Goal: Information Seeking & Learning: Learn about a topic

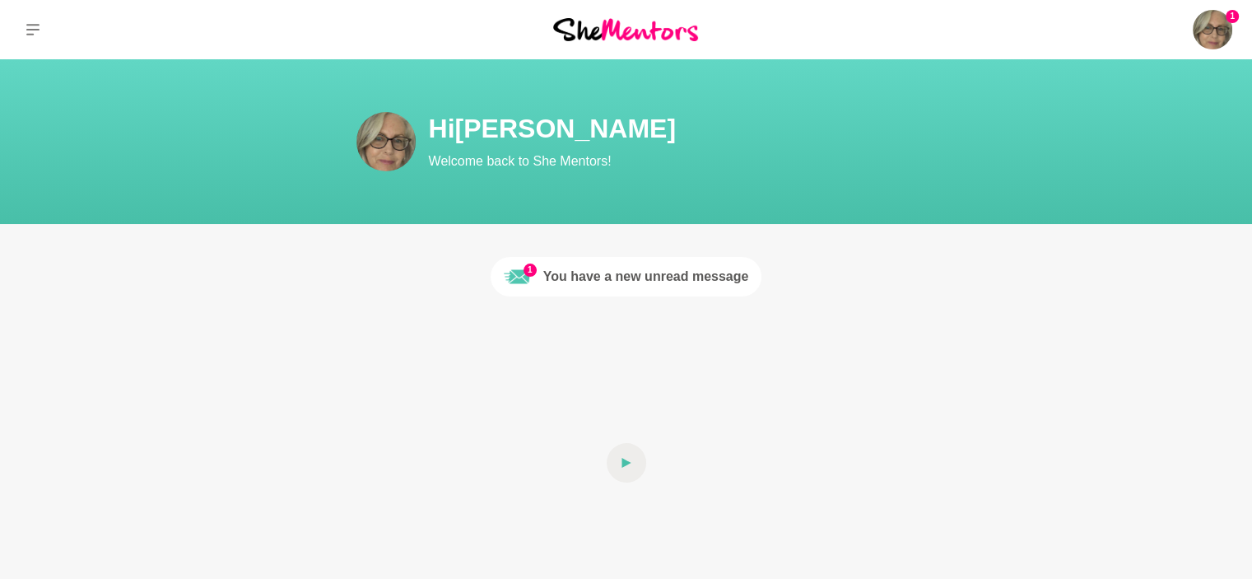
click at [629, 276] on div "You have a new unread message" at bounding box center [646, 277] width 206 height 20
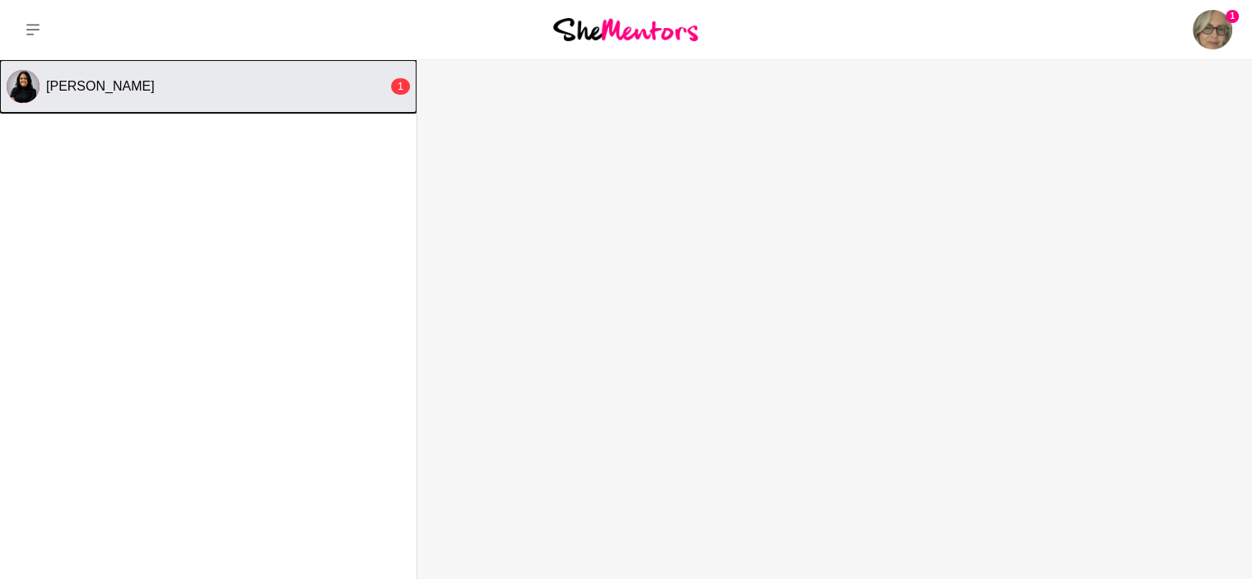
click at [123, 86] on div "Pretti Amin" at bounding box center [217, 86] width 342 height 16
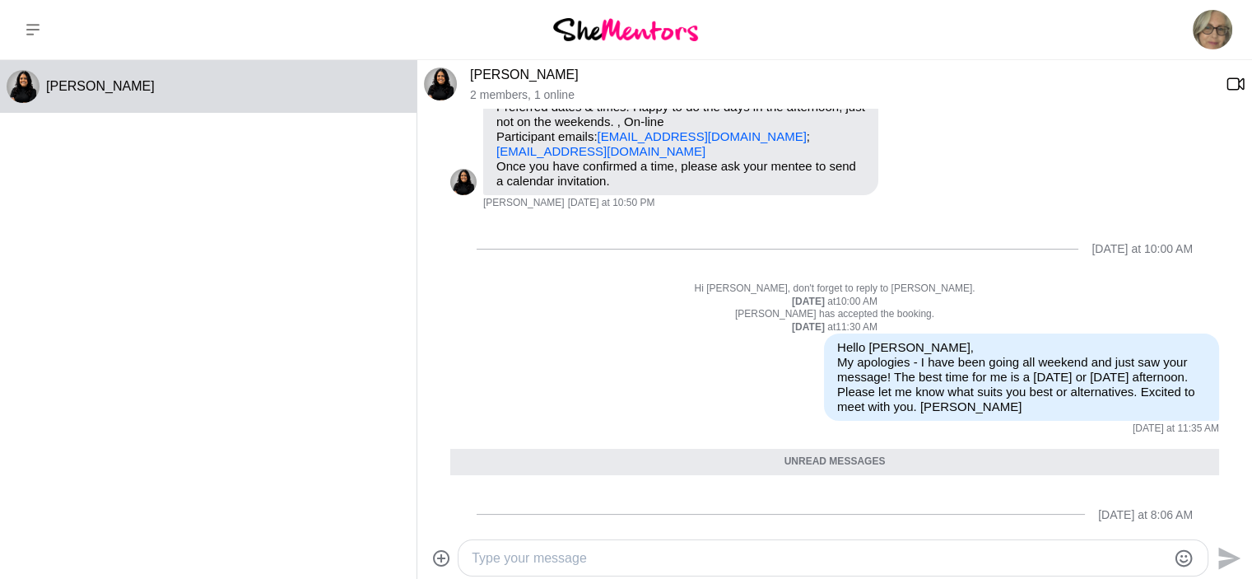
scroll to position [86, 0]
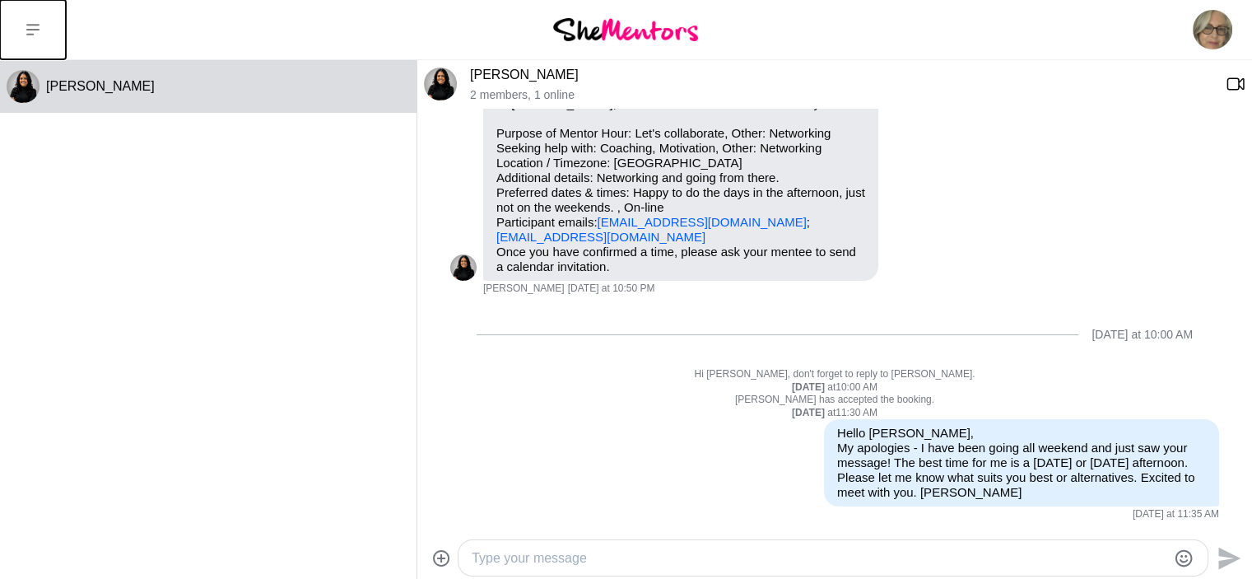
click at [31, 32] on icon at bounding box center [32, 29] width 13 height 13
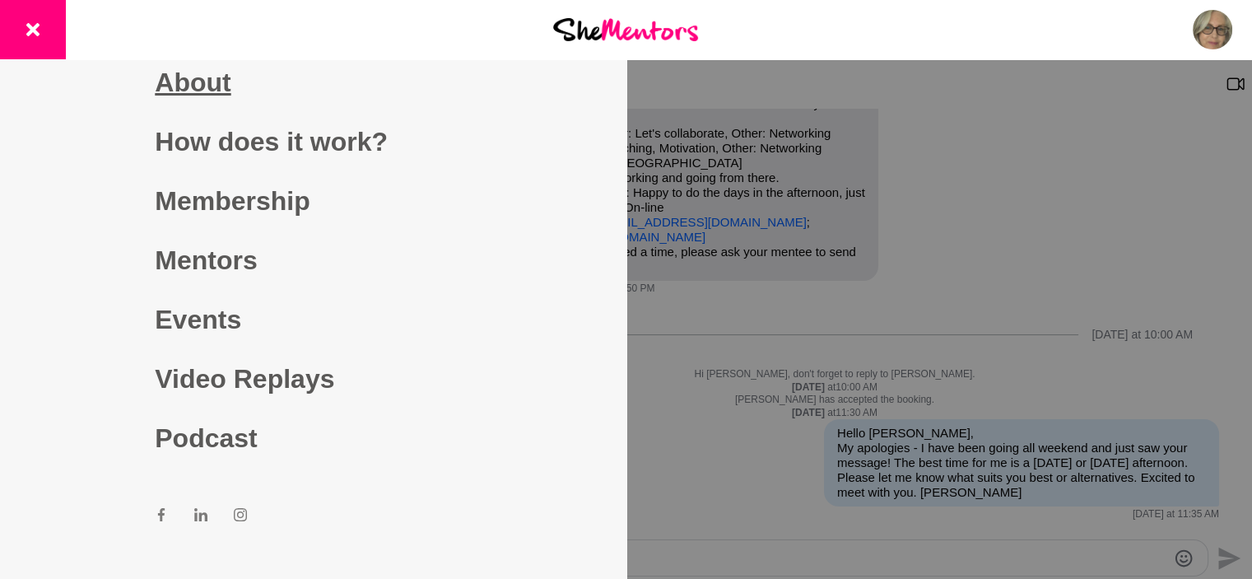
click at [194, 81] on link "About" at bounding box center [313, 82] width 316 height 59
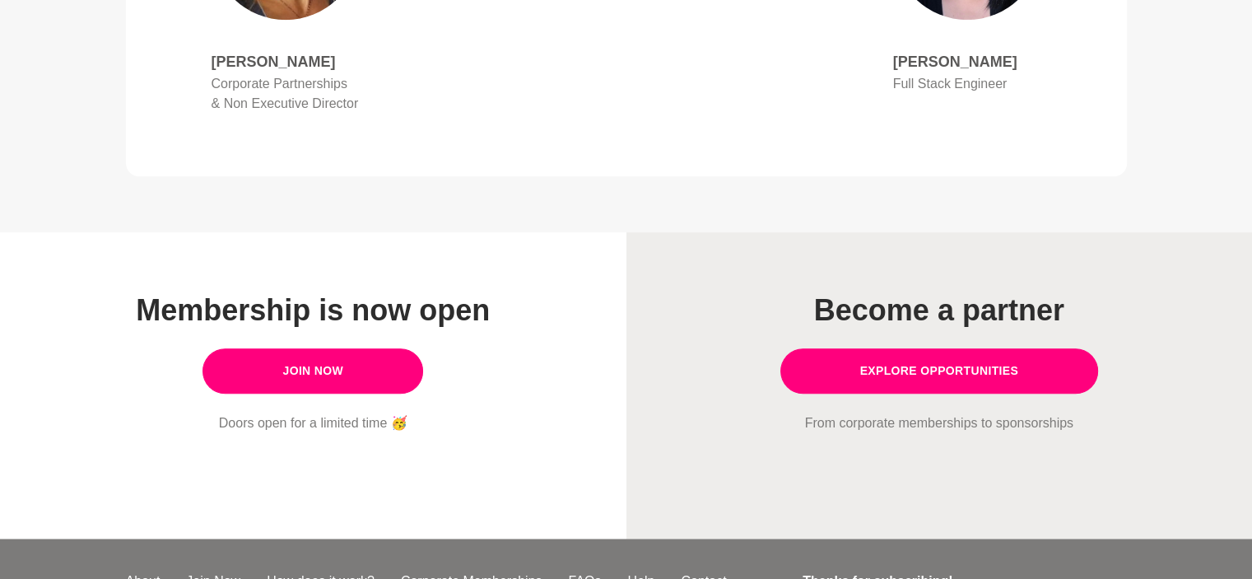
scroll to position [1454, 0]
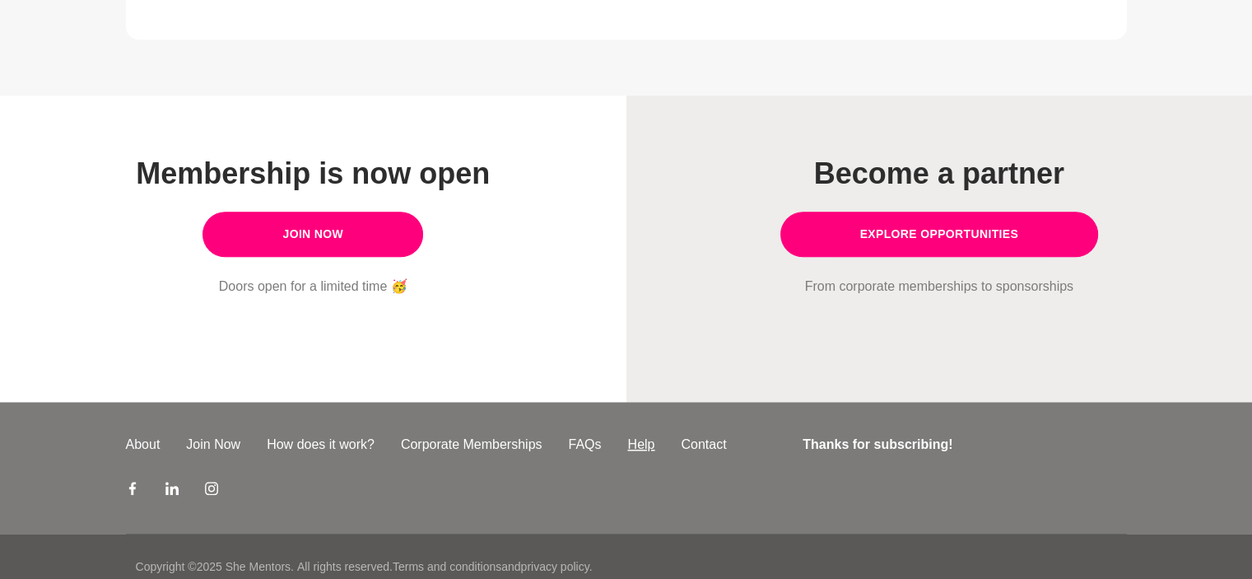
click at [641, 435] on link "Help" at bounding box center [641, 445] width 54 height 20
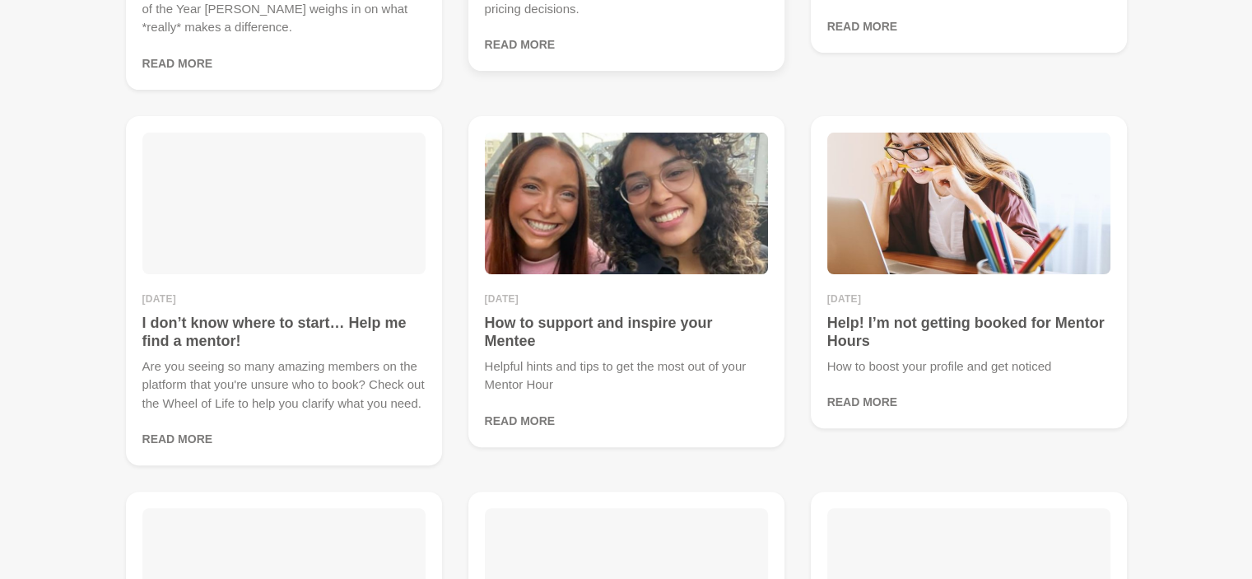
scroll to position [494, 0]
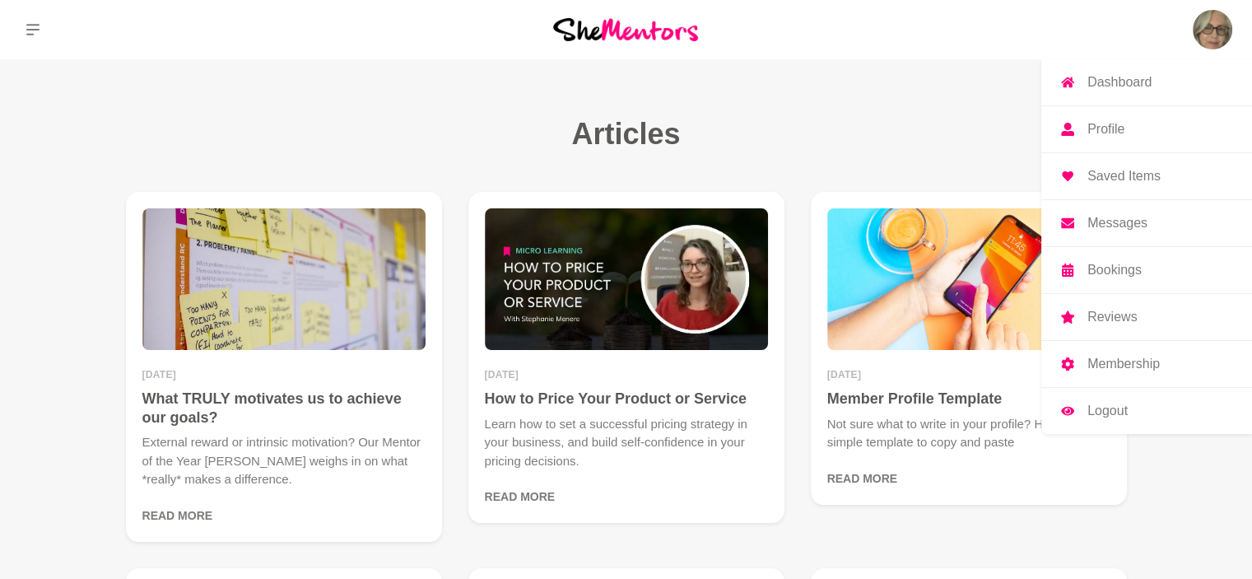
click at [1123, 265] on p "Bookings" at bounding box center [1114, 269] width 54 height 13
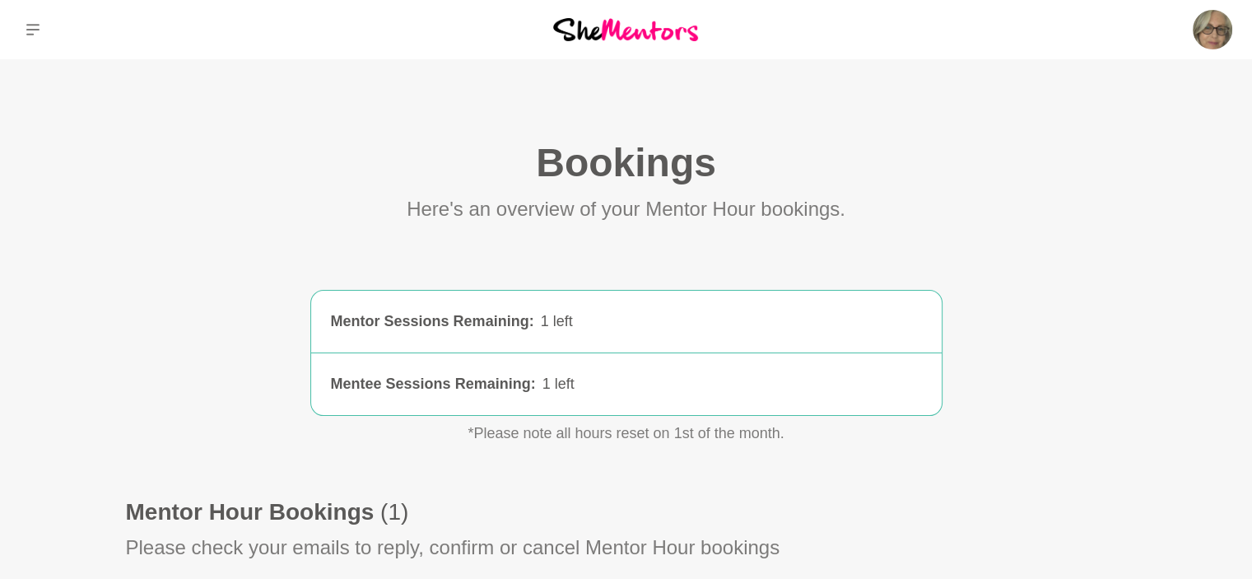
click at [221, 211] on div "Here's an overview of your Mentor Hour bookings." at bounding box center [626, 206] width 1001 height 36
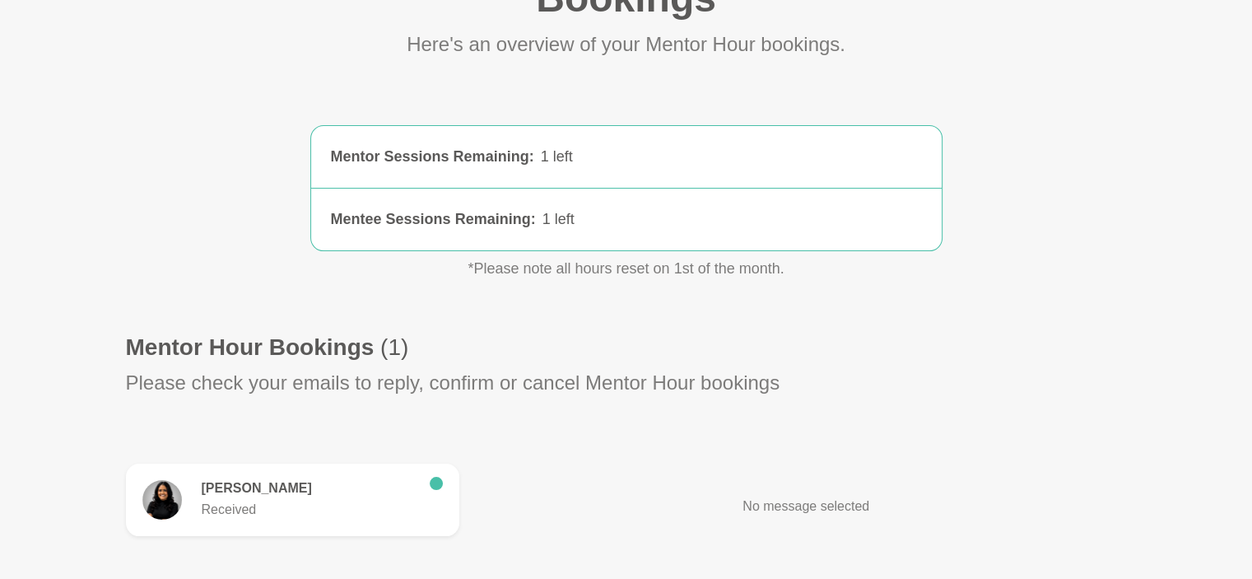
scroll to position [329, 0]
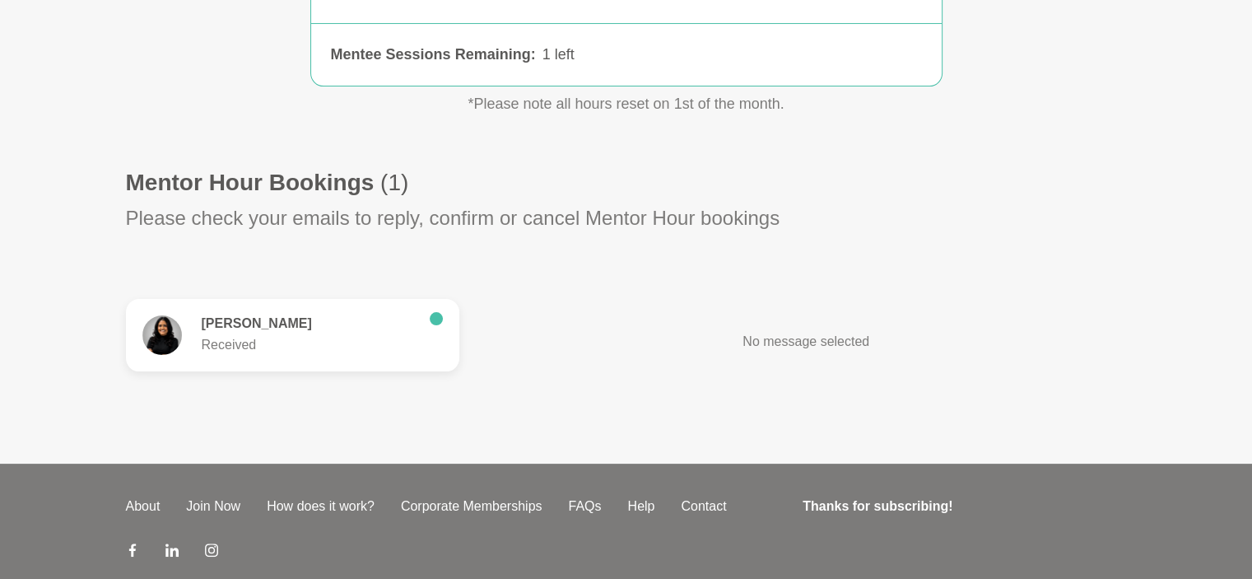
click at [355, 342] on p "Received" at bounding box center [309, 345] width 215 height 20
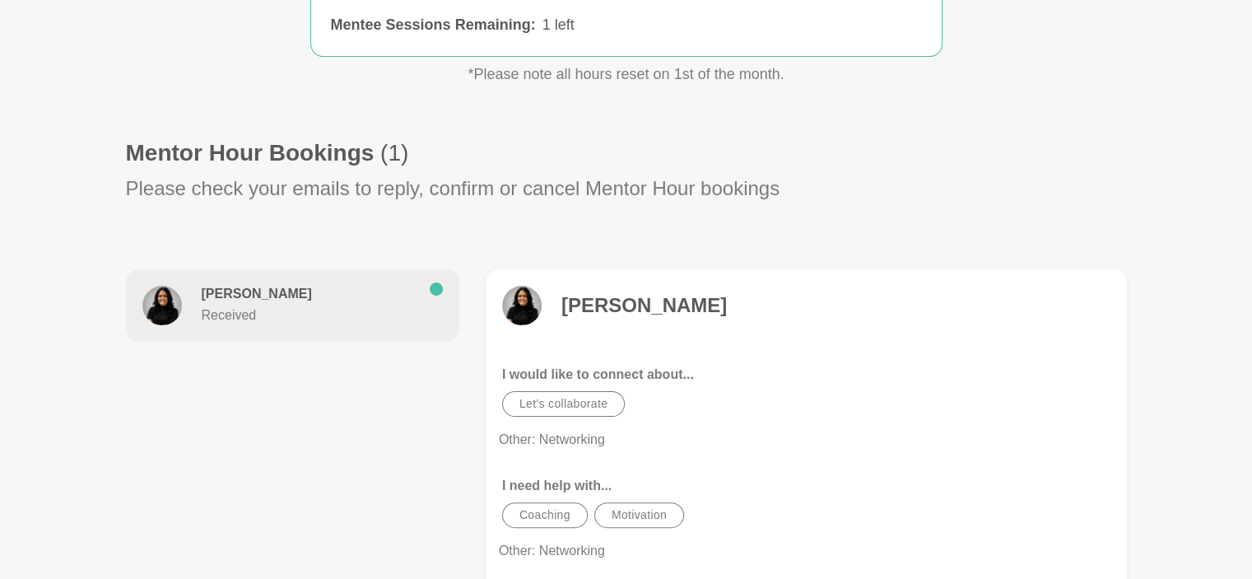
scroll to position [329, 0]
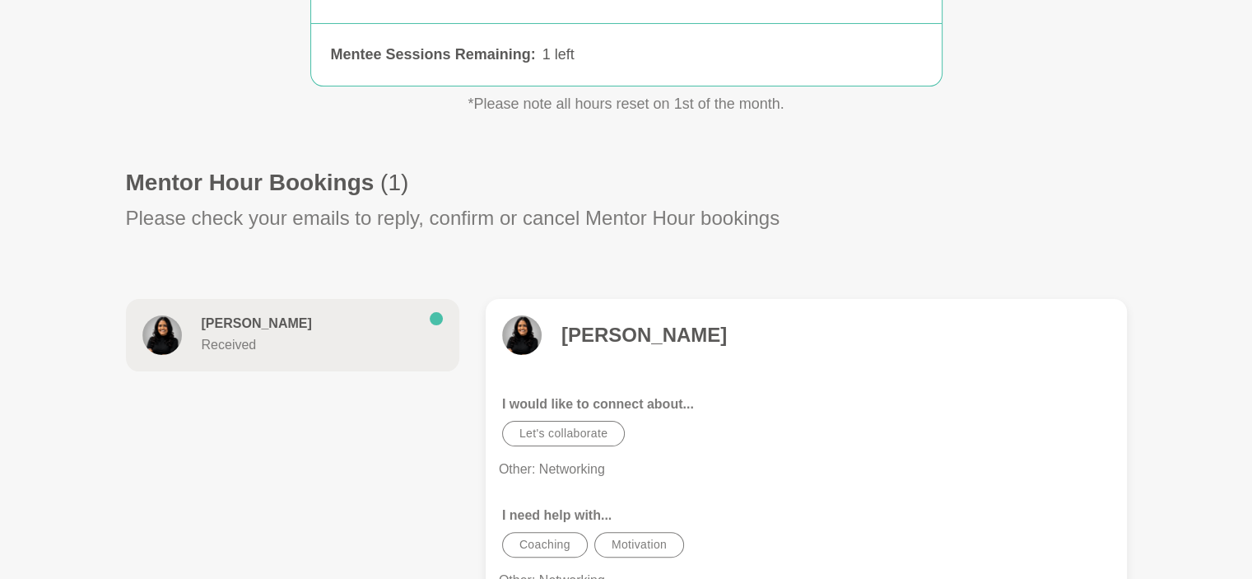
click at [646, 333] on h4 "Pretti Amin" at bounding box center [643, 335] width 165 height 25
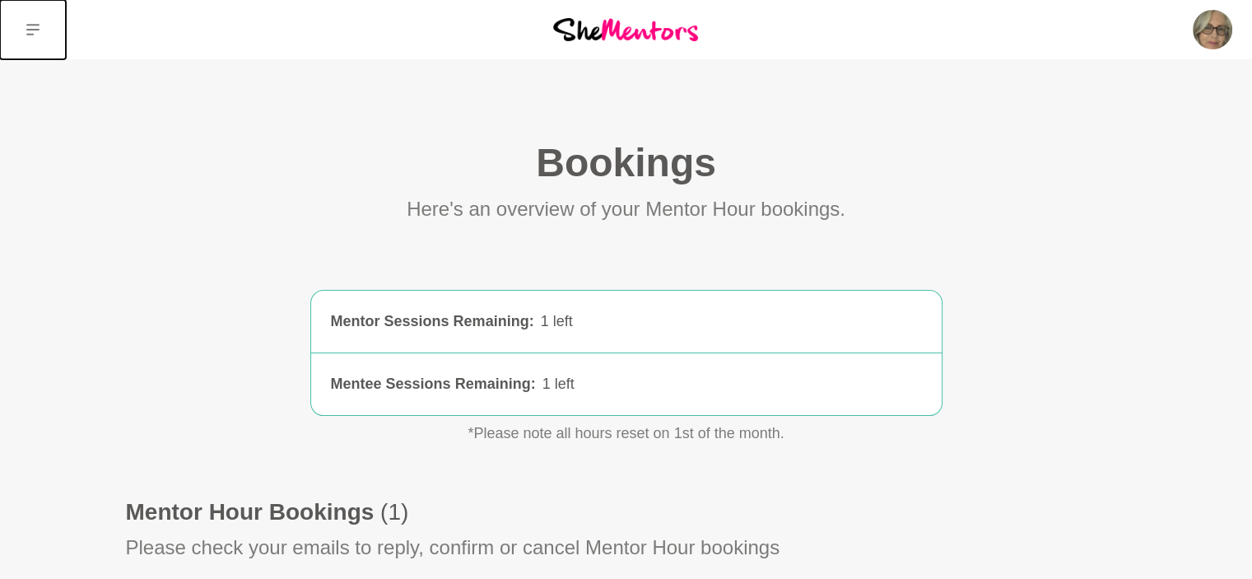
click at [23, 27] on button at bounding box center [33, 29] width 66 height 59
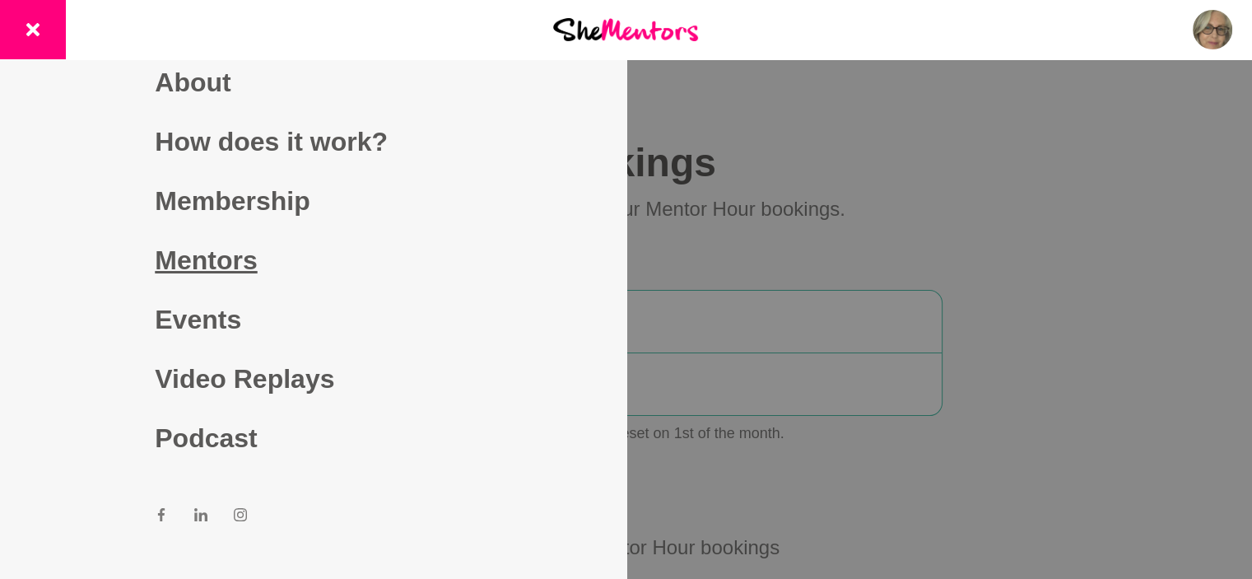
click at [225, 266] on link "Mentors" at bounding box center [313, 259] width 316 height 59
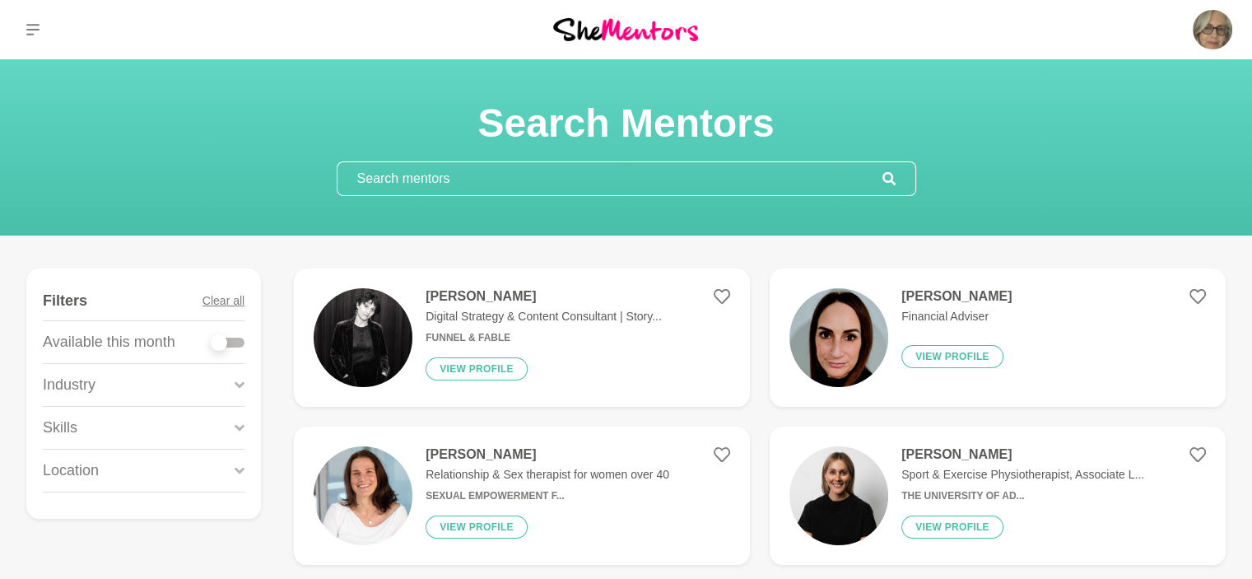
click at [375, 180] on input "text" at bounding box center [609, 178] width 545 height 33
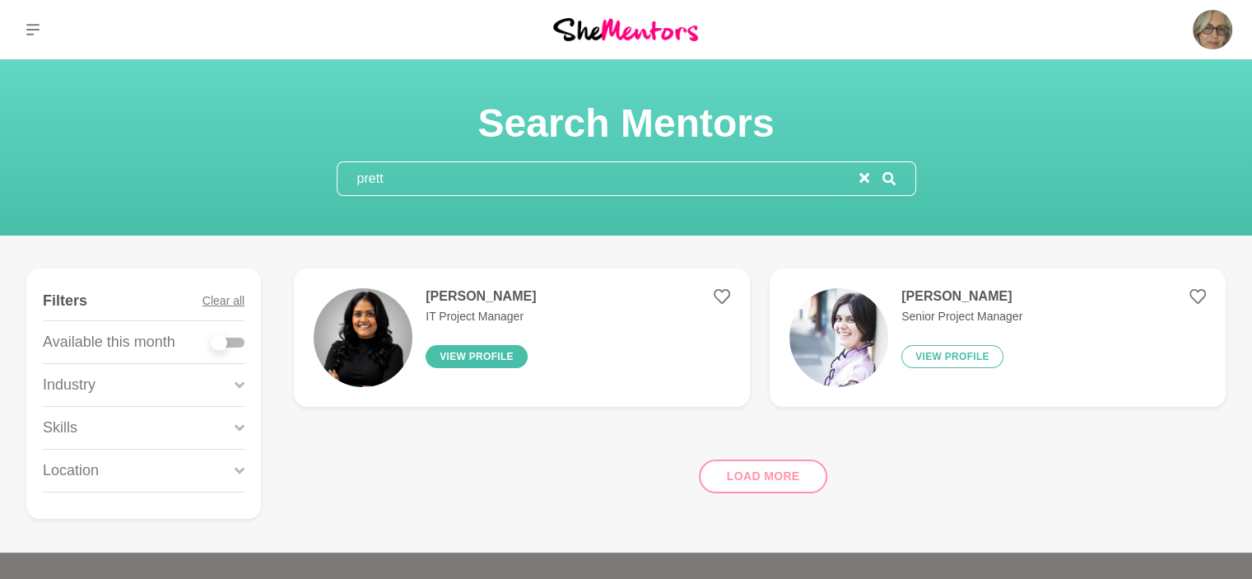
type input "prett"
click at [458, 358] on button "View profile" at bounding box center [477, 356] width 102 height 23
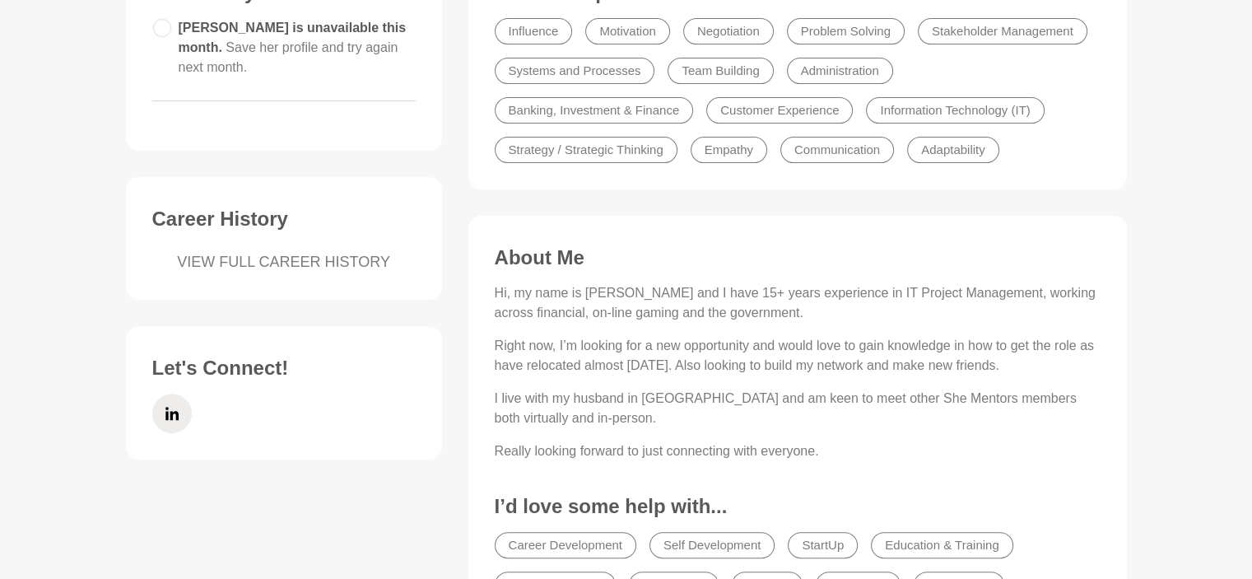
scroll to position [329, 0]
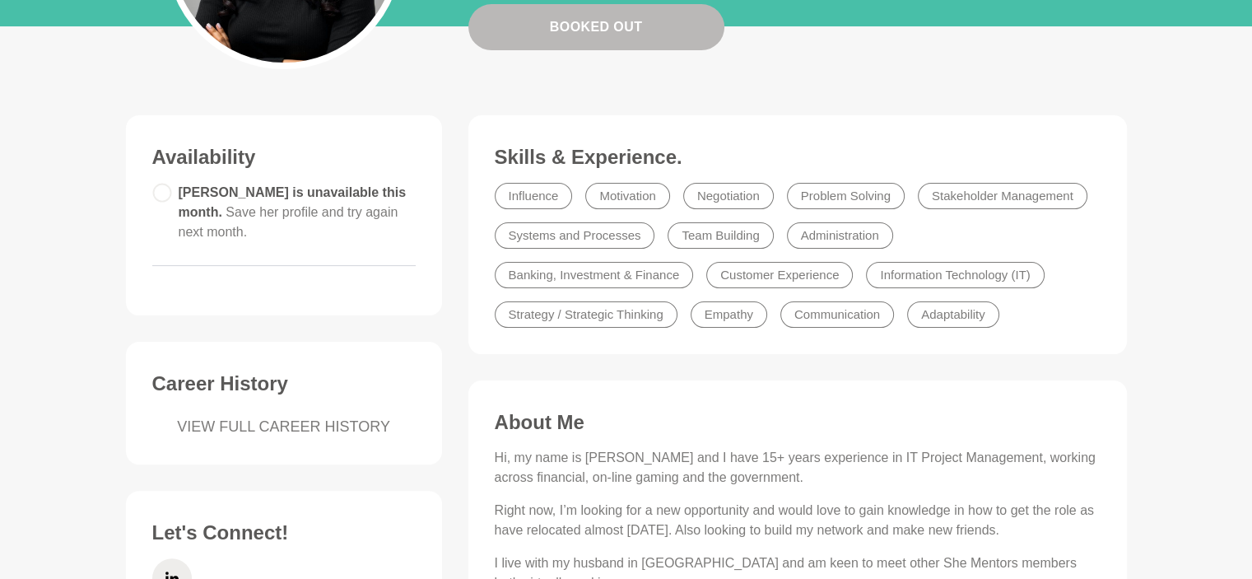
click at [212, 416] on link "VIEW FULL CAREER HISTORY" at bounding box center [283, 427] width 263 height 22
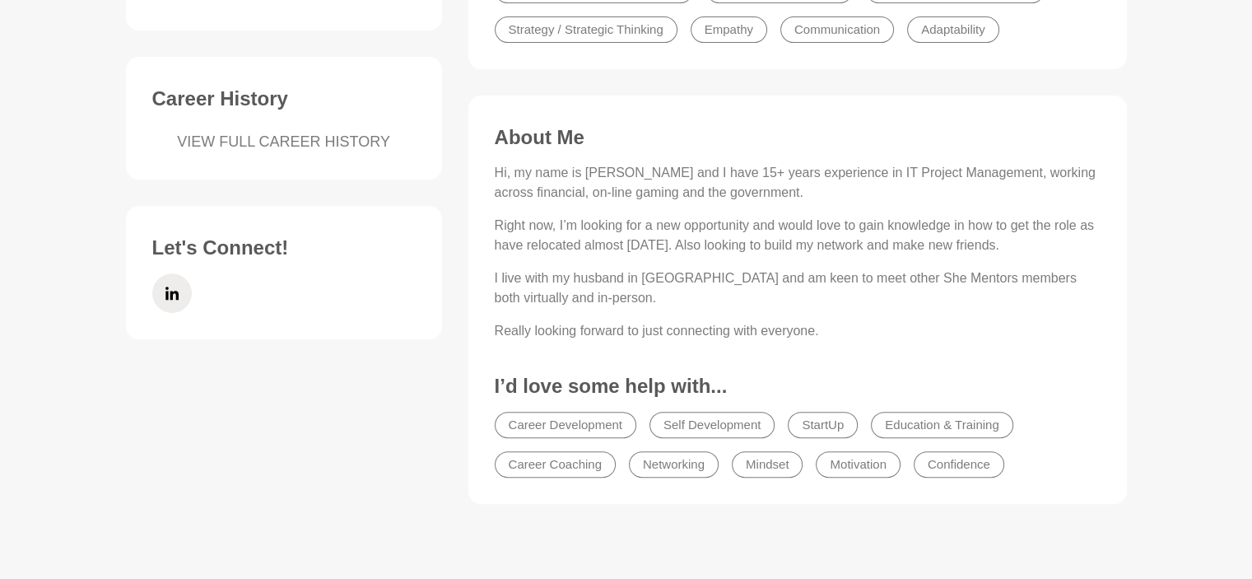
scroll to position [659, 0]
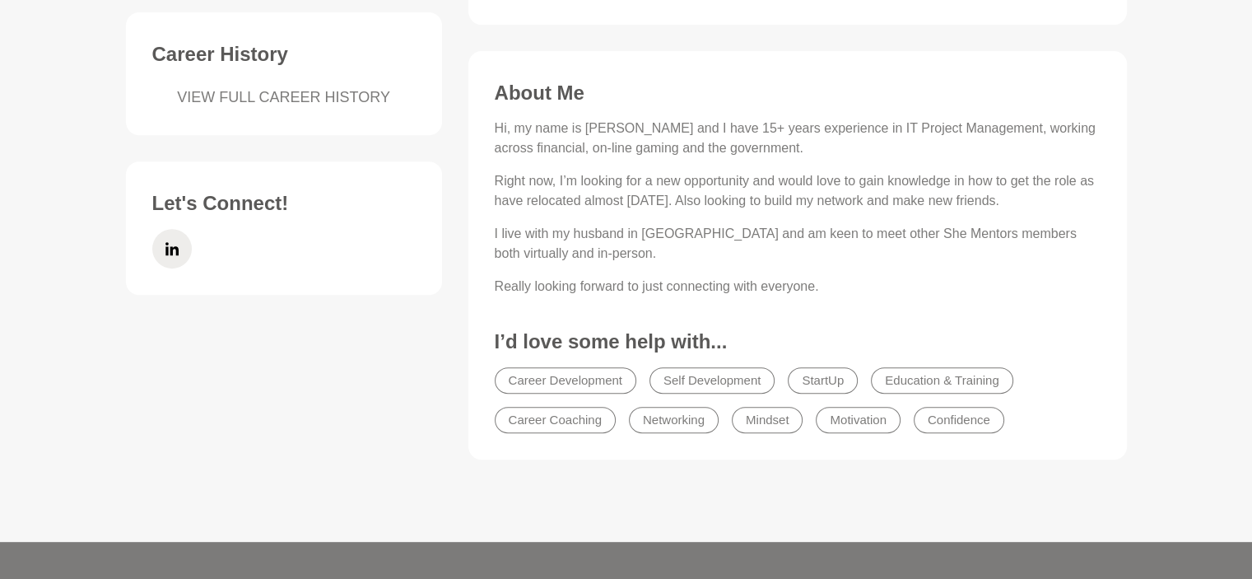
click at [312, 361] on div "Availability Pretti is unavailable this month. Save her profile and try again n…" at bounding box center [626, 136] width 1027 height 700
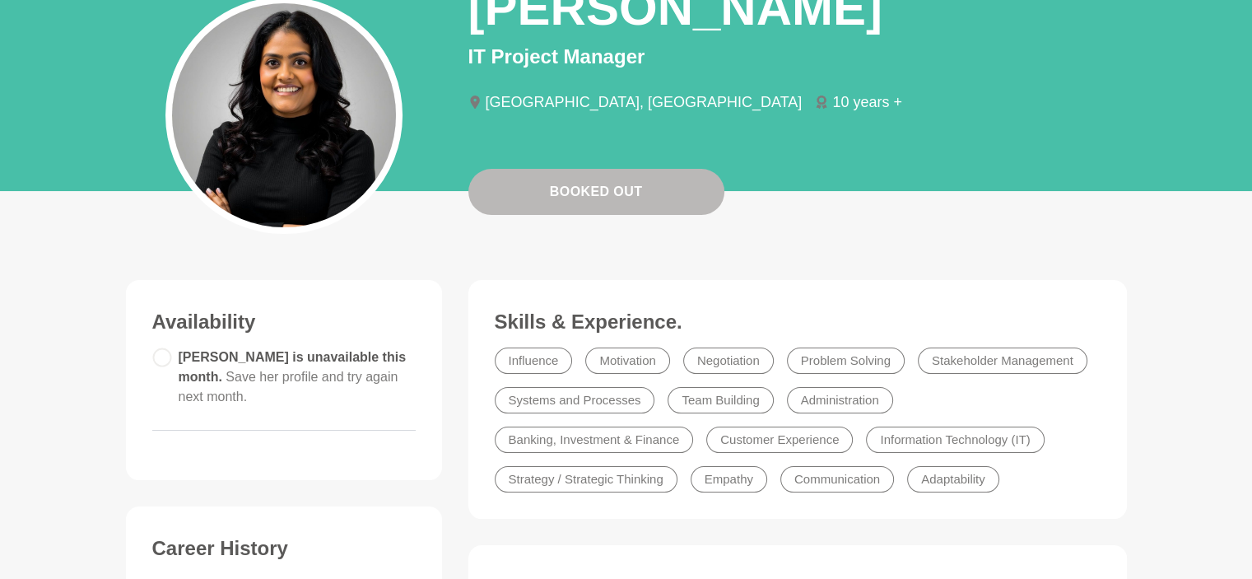
scroll to position [0, 0]
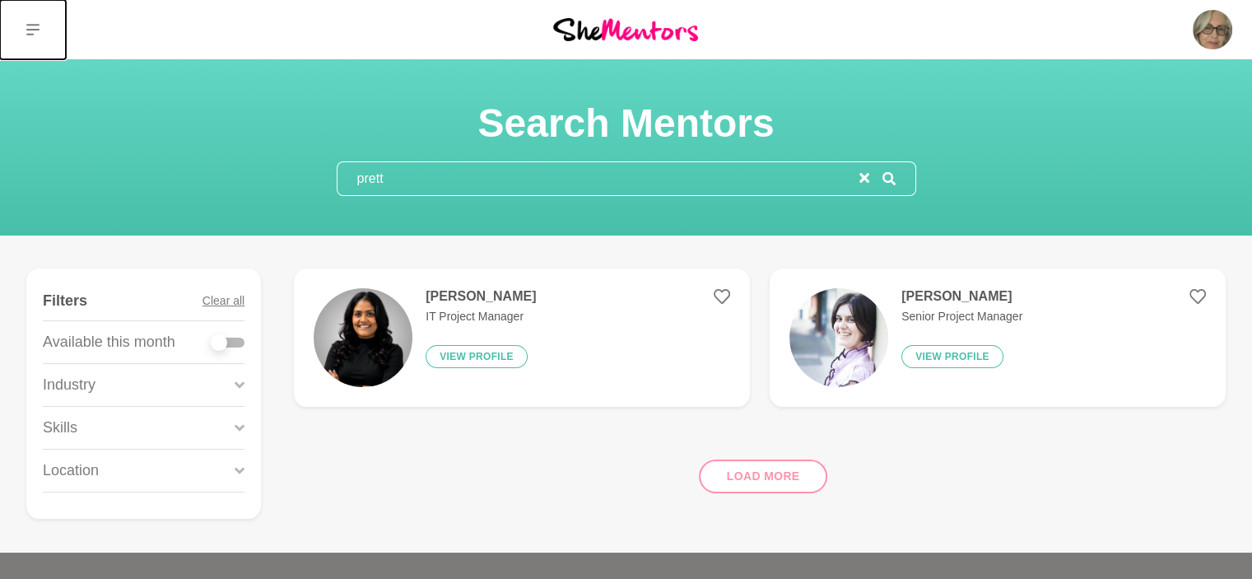
click at [30, 23] on icon at bounding box center [32, 29] width 13 height 13
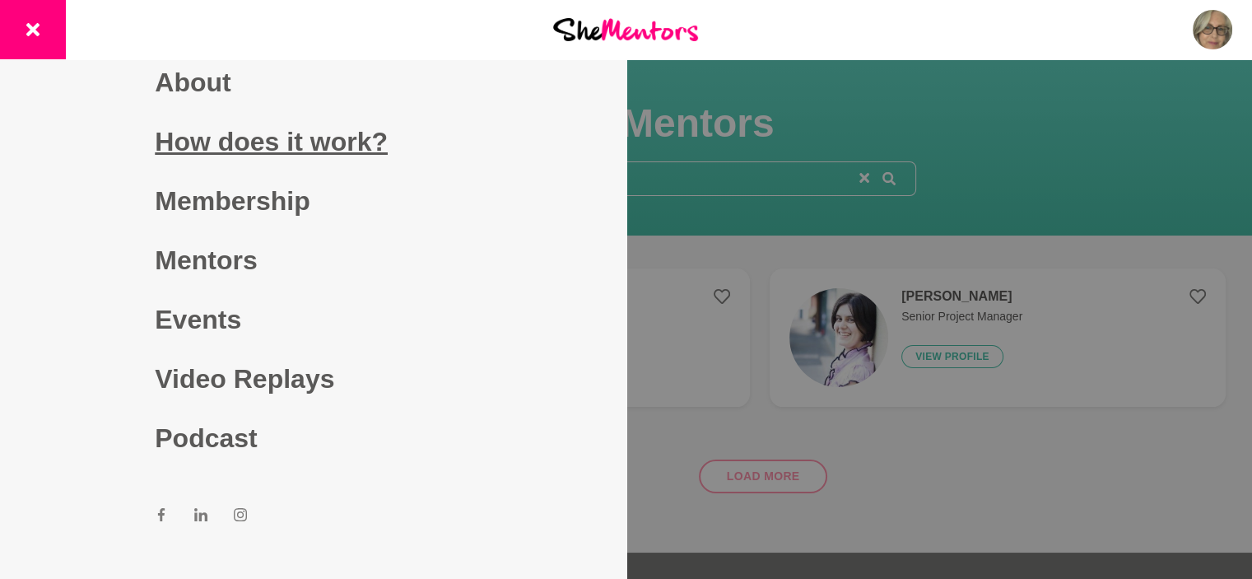
click at [243, 149] on link "How does it work?" at bounding box center [313, 141] width 316 height 59
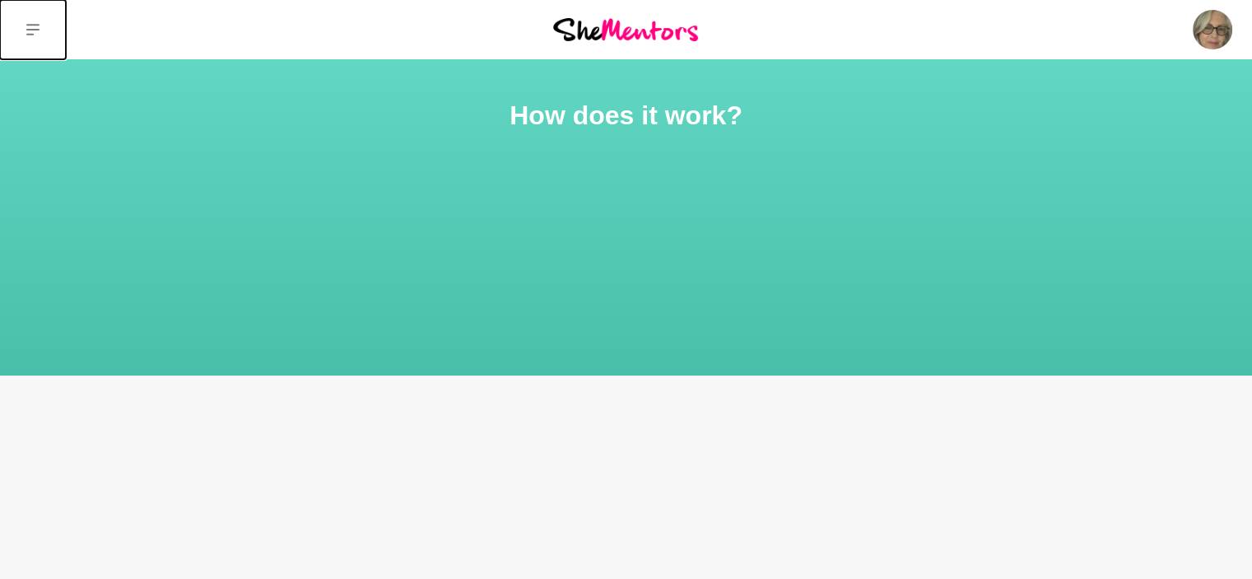
click at [32, 34] on icon at bounding box center [32, 30] width 13 height 12
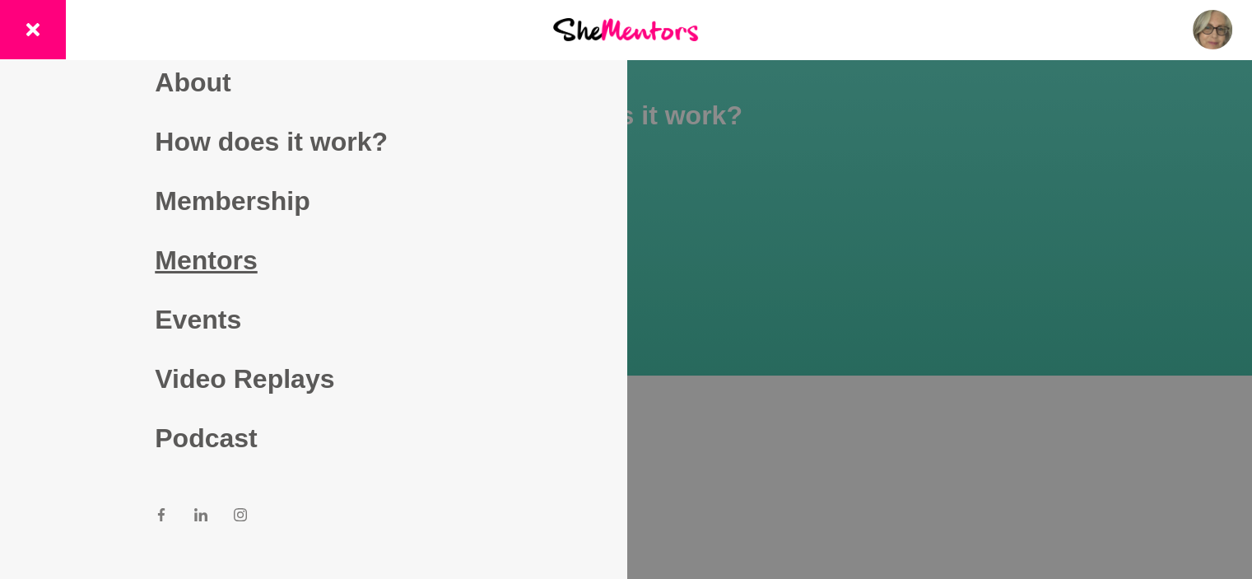
click at [213, 263] on link "Mentors" at bounding box center [313, 259] width 316 height 59
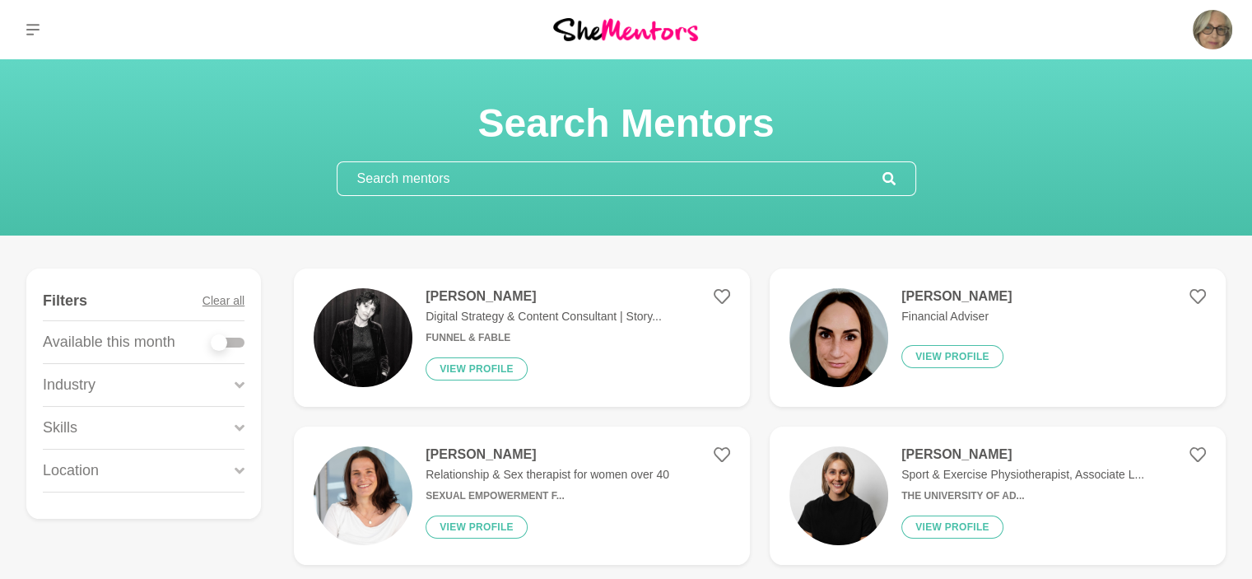
click at [438, 172] on input "text" at bounding box center [609, 178] width 545 height 33
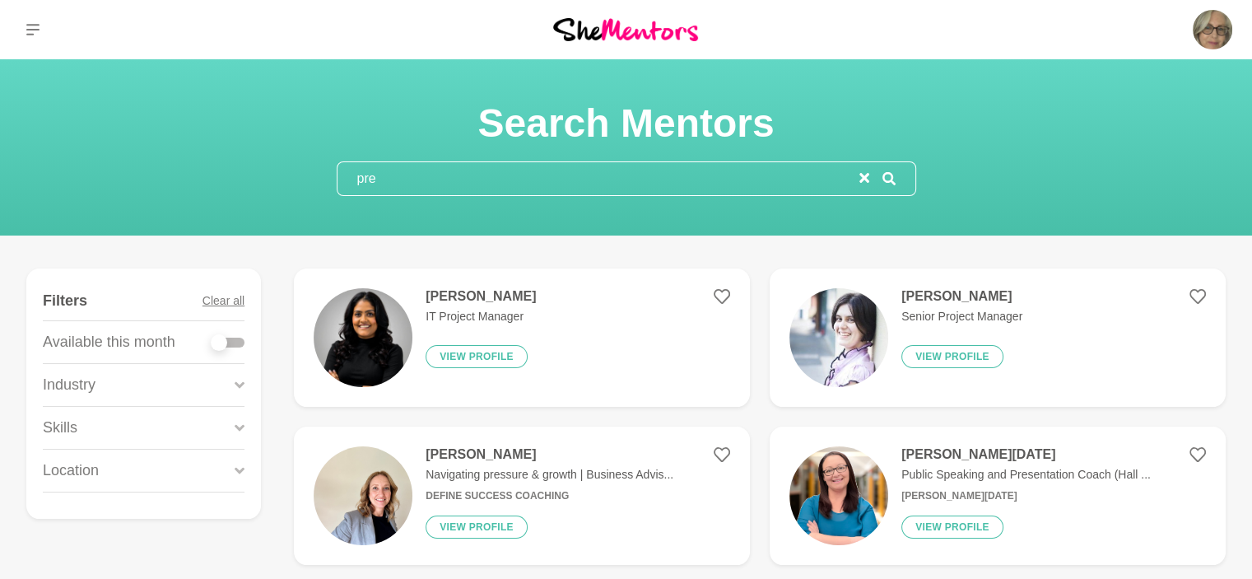
type input "pre"
click at [454, 297] on h4 "Pretti Amin" at bounding box center [481, 296] width 110 height 16
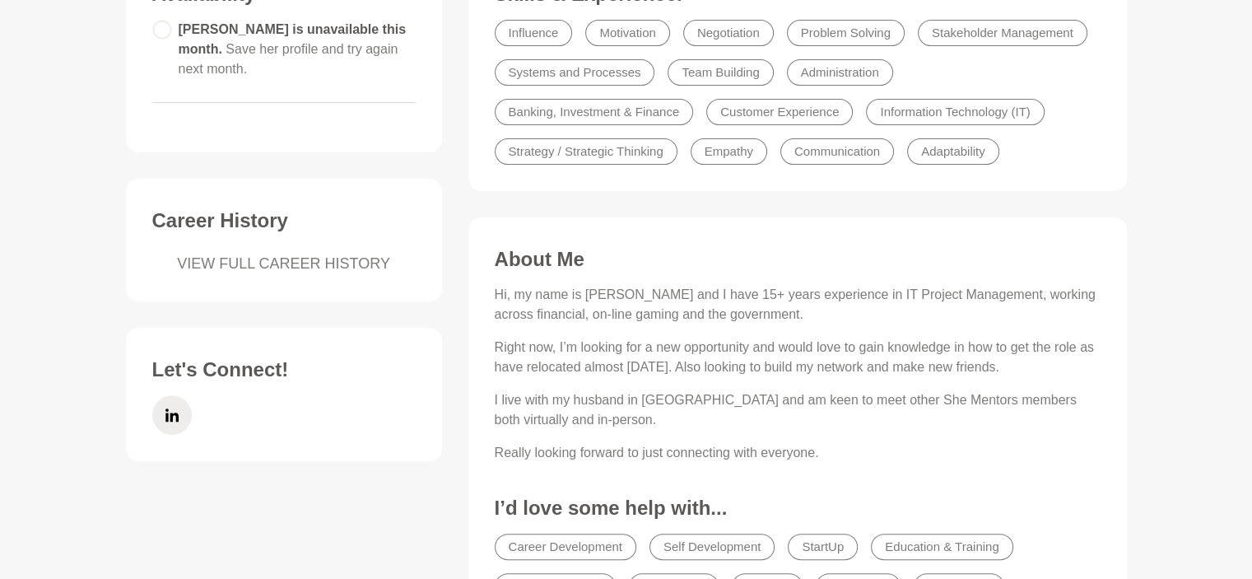
scroll to position [494, 0]
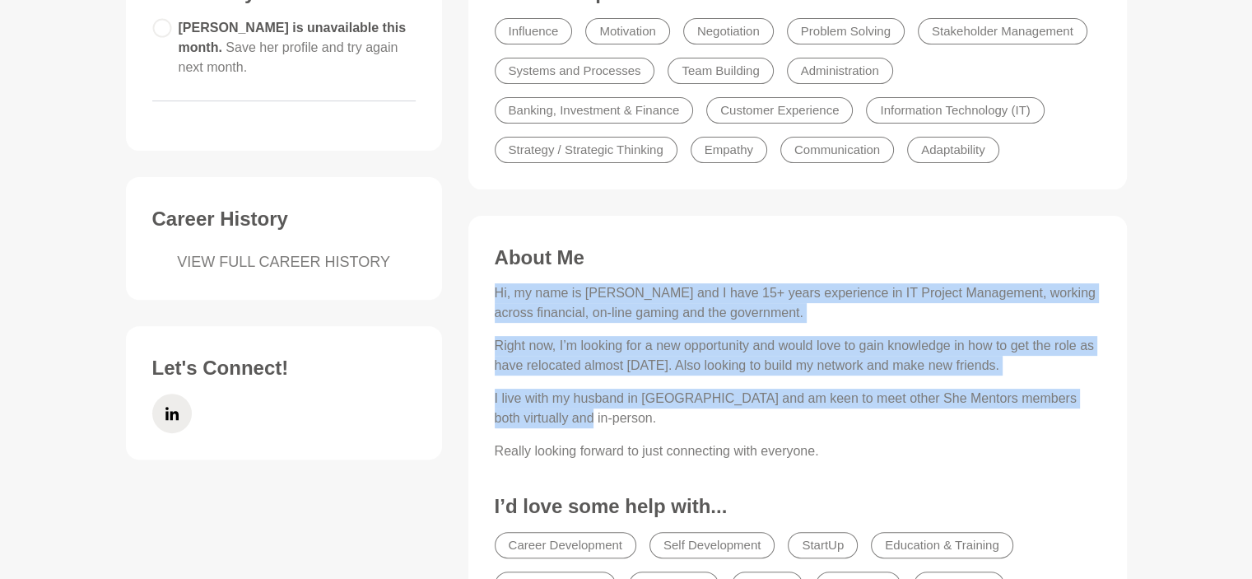
drag, startPoint x: 497, startPoint y: 290, endPoint x: 846, endPoint y: 422, distance: 373.3
click at [846, 422] on div "Hi, my name is Pretti and I have 15+ years experience in IT Project Management,…" at bounding box center [798, 372] width 606 height 178
copy div "Hi, my name is Pretti and I have 15+ years experience in IT Project Management,…"
click at [790, 321] on p "Hi, my name is Pretti and I have 15+ years experience in IT Project Management,…" at bounding box center [798, 303] width 606 height 40
